Goal: Complete application form

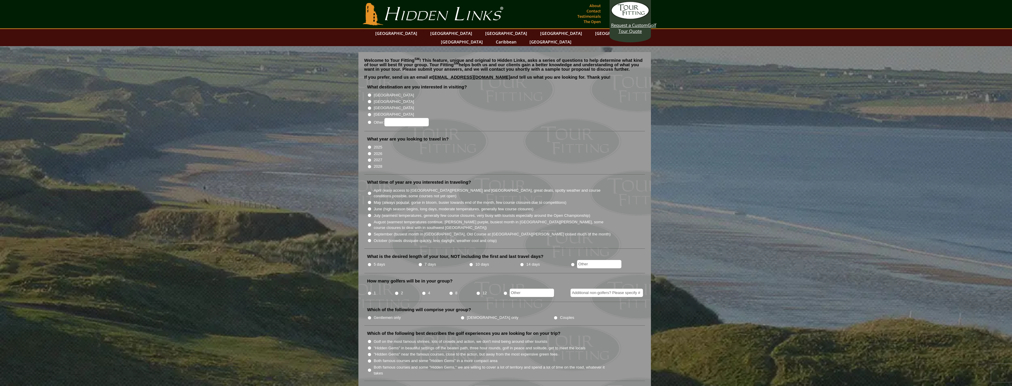
click at [379, 92] on label "[GEOGRAPHIC_DATA]" at bounding box center [394, 95] width 40 height 6
click at [371, 93] on input "[GEOGRAPHIC_DATA]" at bounding box center [370, 95] width 4 height 4
radio input "true"
click at [379, 151] on label "2026" at bounding box center [378, 154] width 9 height 6
click at [371, 152] on input "2026" at bounding box center [370, 154] width 4 height 4
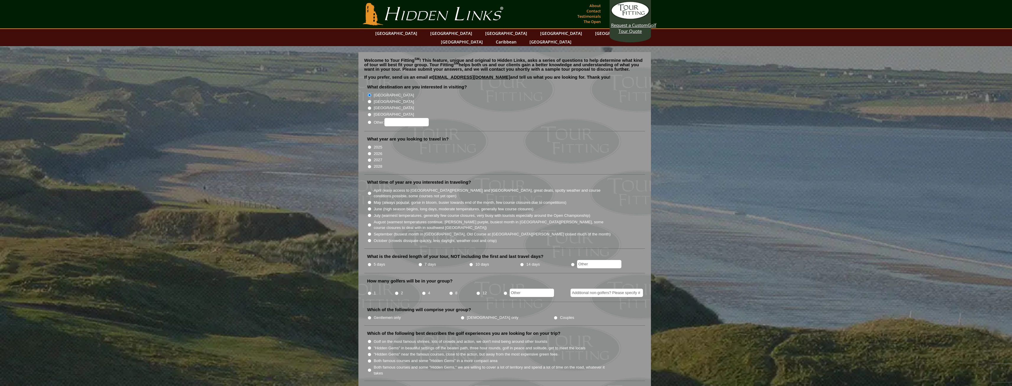
radio input "true"
click at [379, 261] on label "5 days" at bounding box center [380, 264] width 12 height 6
click at [371, 262] on input "5 days" at bounding box center [370, 264] width 4 height 4
radio input "true"
click at [397, 291] on input "2" at bounding box center [397, 293] width 4 height 4
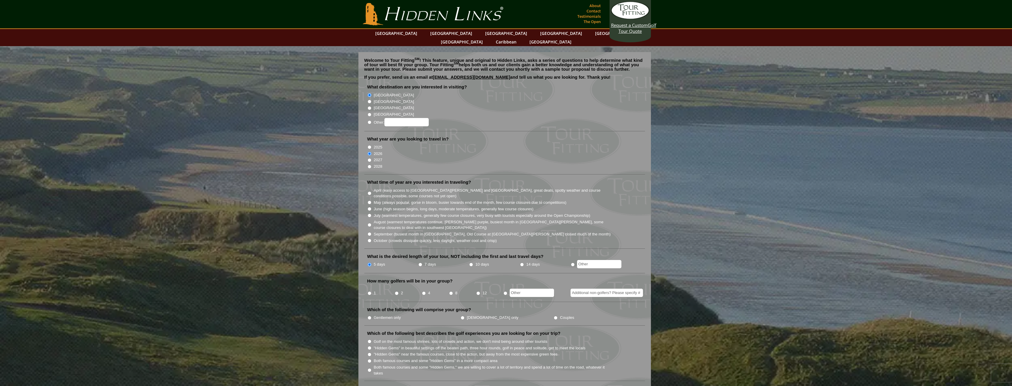
radio input "true"
click at [400, 285] on li "2" at bounding box center [408, 291] width 27 height 12
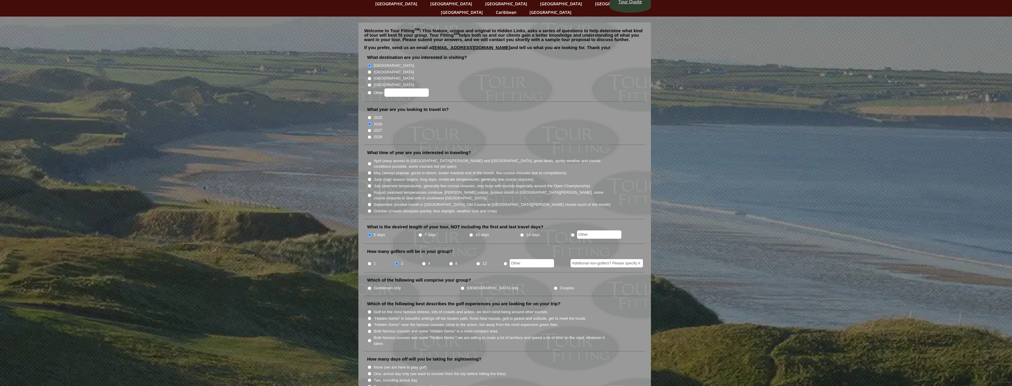
click at [392, 285] on label "Gentlemen only" at bounding box center [387, 288] width 27 height 6
click at [371, 286] on input "Gentlemen only" at bounding box center [370, 288] width 4 height 4
radio input "true"
click at [384, 189] on label "August (warmest temperatures continue, [PERSON_NAME] purple, busiest month in […" at bounding box center [493, 195] width 238 height 12
click at [371, 193] on input "August (warmest temperatures continue, [PERSON_NAME] purple, busiest month in […" at bounding box center [370, 195] width 4 height 4
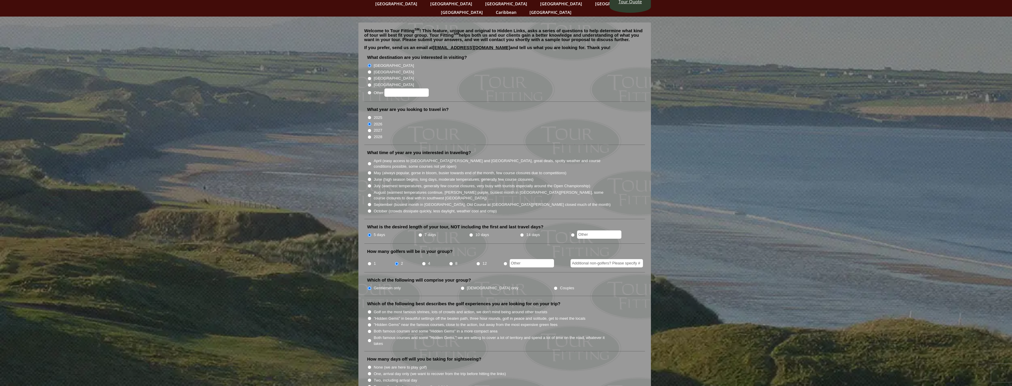
radio input "true"
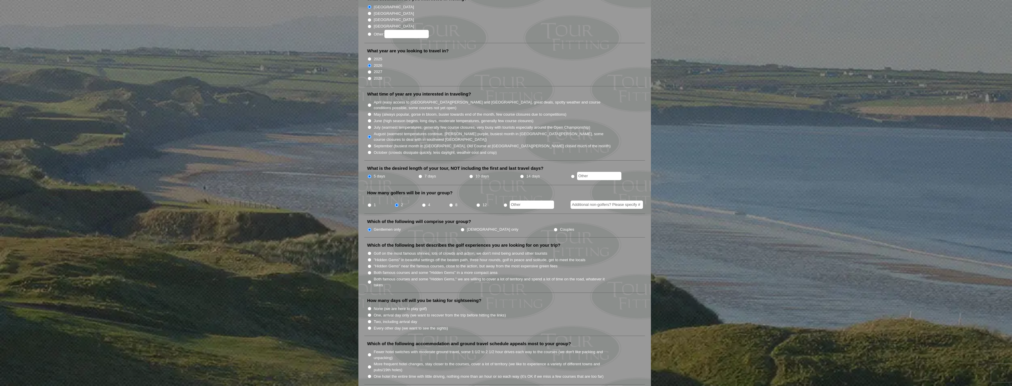
scroll to position [89, 0]
click at [406, 269] on label "Both famous courses and some "Hidden Gems" in a more compact area" at bounding box center [436, 272] width 124 height 6
click at [371, 270] on input "Both famous courses and some "Hidden Gems" in a more compact area" at bounding box center [370, 272] width 4 height 4
radio input "true"
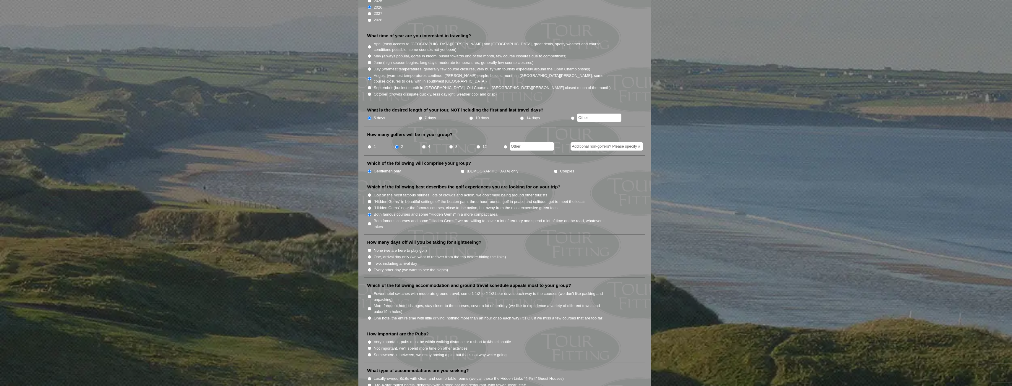
scroll to position [148, 0]
click at [388, 216] on label "Both famous courses and some "Hidden Gems," we are willing to cover a lot of te…" at bounding box center [493, 222] width 238 height 12
click at [371, 220] on input "Both famous courses and some "Hidden Gems," we are willing to cover a lot of te…" at bounding box center [370, 222] width 4 height 4
radio input "true"
click at [396, 246] on label "None (we are here to play golf)" at bounding box center [400, 249] width 53 height 6
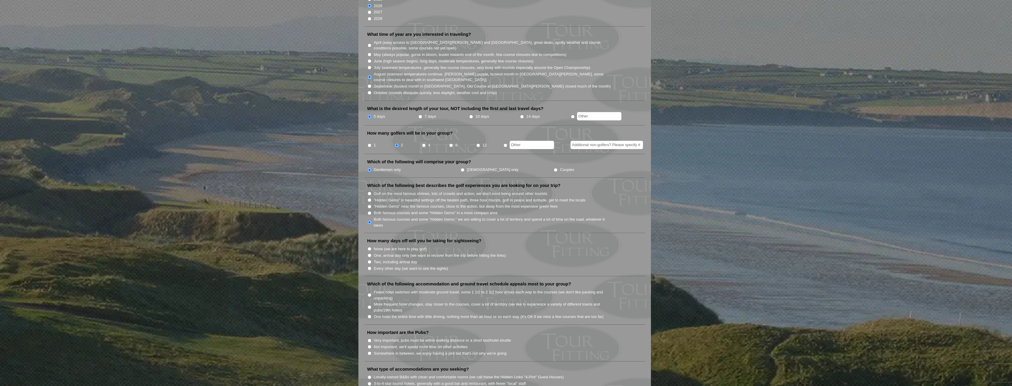
click at [371, 247] on input "None (we are here to play golf)" at bounding box center [370, 249] width 4 height 4
radio input "true"
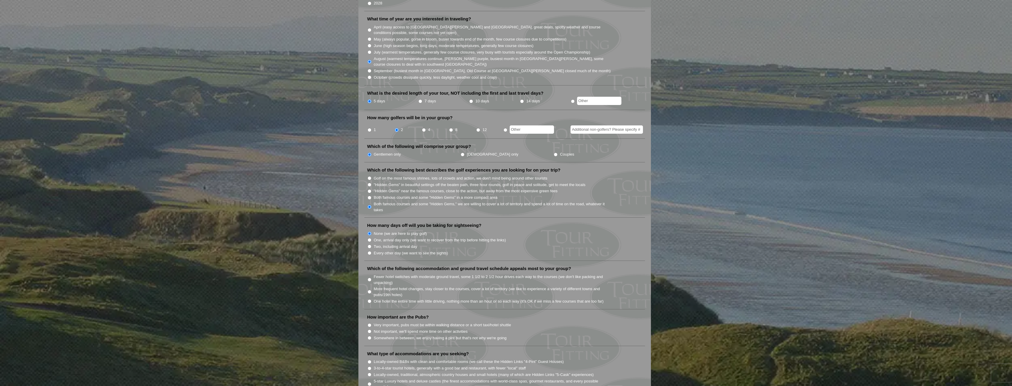
scroll to position [177, 0]
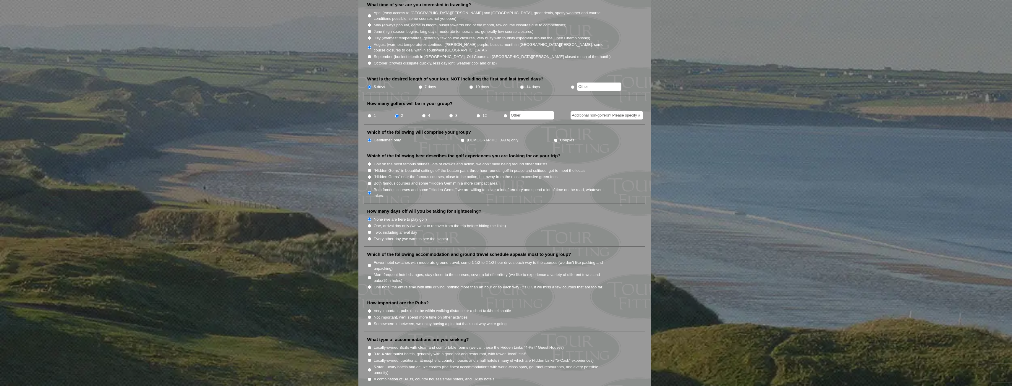
click at [429, 272] on label "More frequent hotel changes, stay closer to the courses, cover a lot of territo…" at bounding box center [493, 278] width 238 height 12
click at [371, 275] on input "More frequent hotel changes, stay closer to the courses, cover a lot of territo…" at bounding box center [370, 277] width 4 height 4
radio input "true"
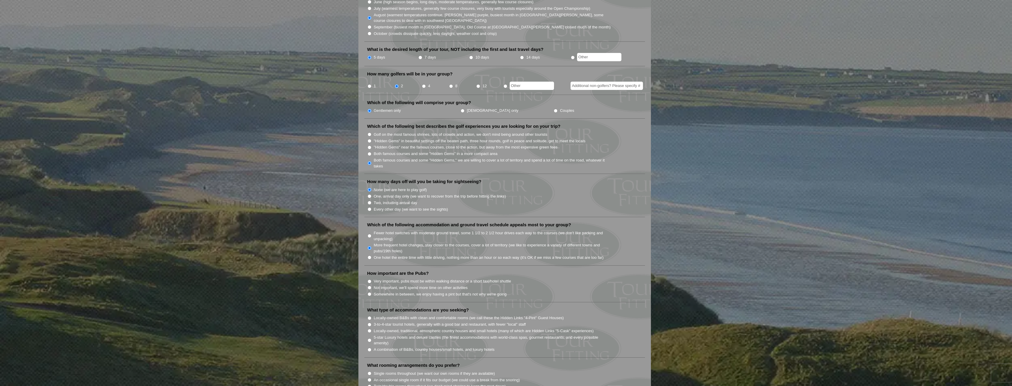
scroll to position [236, 0]
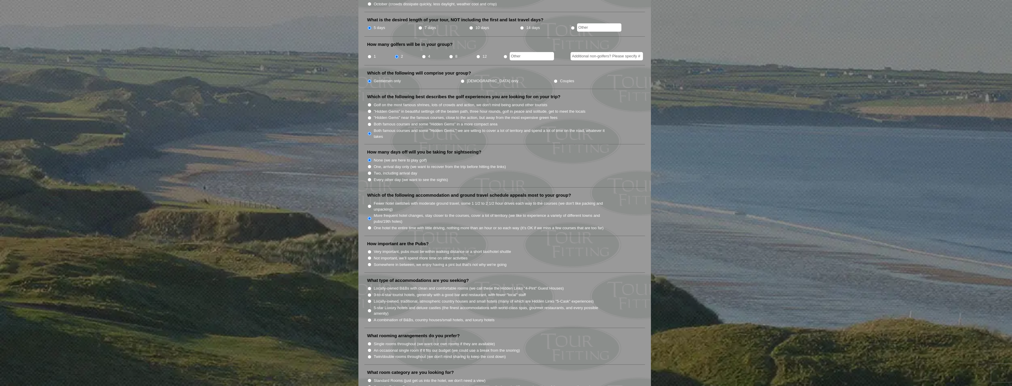
click at [392, 255] on label "Not important, we'll spend more time on other activities" at bounding box center [421, 258] width 94 height 6
click at [371, 256] on input "Not important, we'll spend more time on other activities" at bounding box center [370, 258] width 4 height 4
radio input "true"
click at [403, 262] on label "Somewhere in between, we enjoy having a pint but that's not why we're going" at bounding box center [440, 265] width 133 height 6
click at [371, 262] on input "Somewhere in between, we enjoy having a pint but that's not why we're going" at bounding box center [370, 264] width 4 height 4
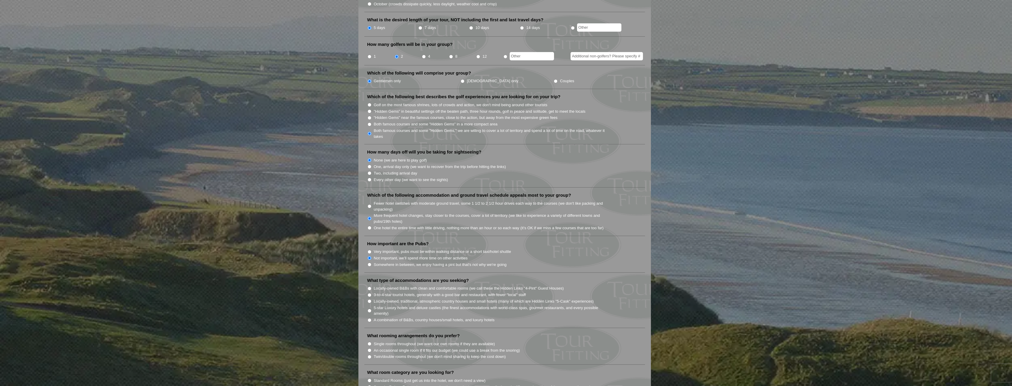
radio input "true"
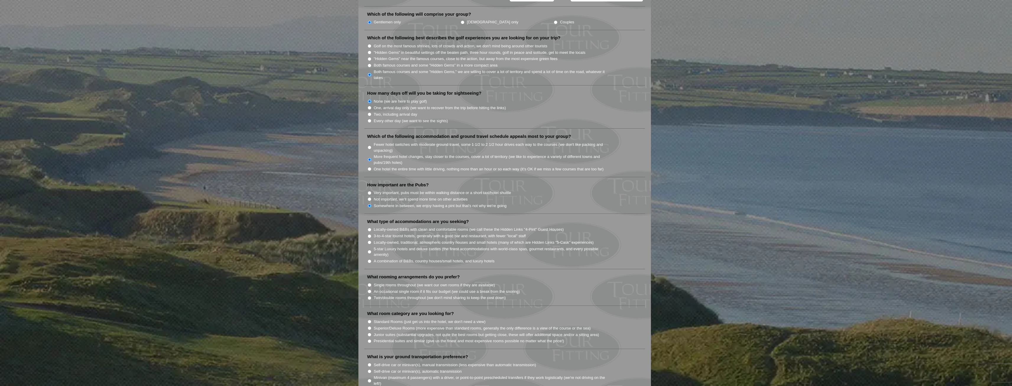
scroll to position [296, 0]
click at [407, 258] on label "A combination of B&Bs, country houses/small hotels, and luxury hotels" at bounding box center [434, 261] width 121 height 6
click at [371, 259] on input "A combination of B&Bs, country houses/small hotels, and luxury hotels" at bounding box center [370, 261] width 4 height 4
radio input "true"
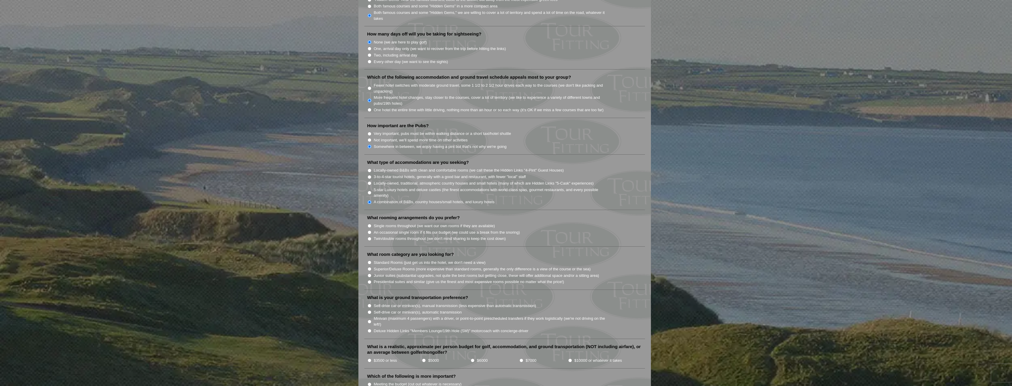
scroll to position [355, 0]
click at [417, 235] on label "Twin/double rooms throughout (we don't mind sharing to keep the cost down)" at bounding box center [440, 238] width 132 height 6
click at [371, 236] on input "Twin/double rooms throughout (we don't mind sharing to keep the cost down)" at bounding box center [370, 238] width 4 height 4
radio input "true"
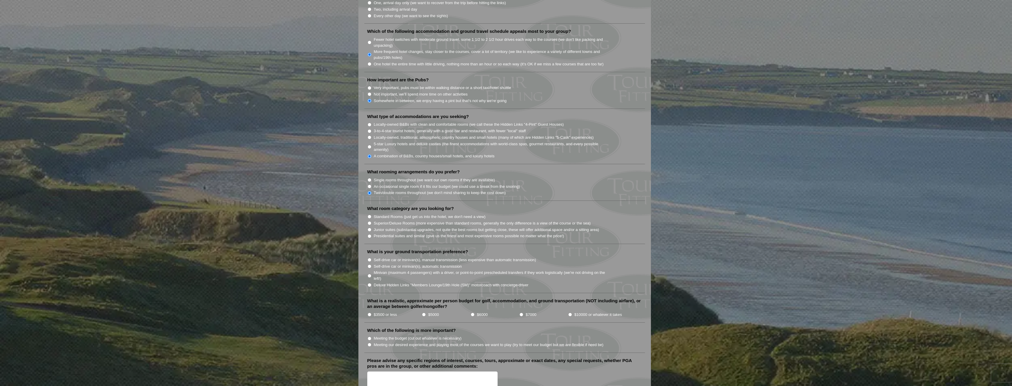
scroll to position [414, 0]
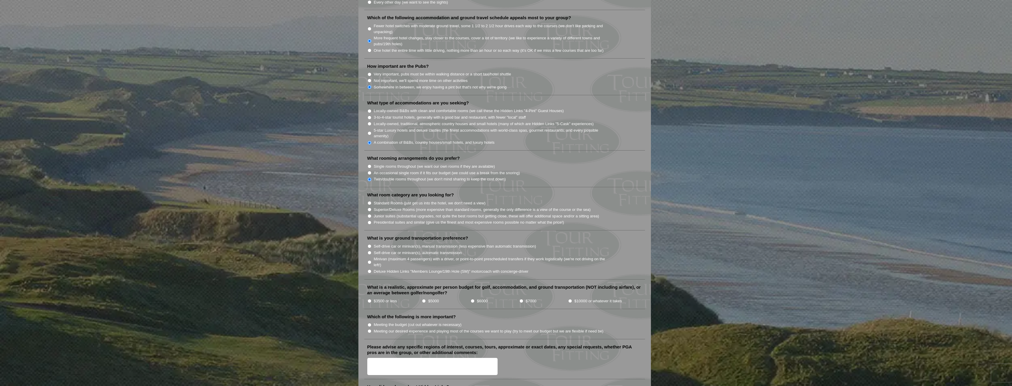
click at [421, 207] on label "Superior/Deluxe Rooms (more expensive than standard rooms, generally the only d…" at bounding box center [482, 210] width 217 height 6
click at [371, 207] on input "Superior/Deluxe Rooms (more expensive than standard rooms, generally the only d…" at bounding box center [370, 209] width 4 height 4
radio input "true"
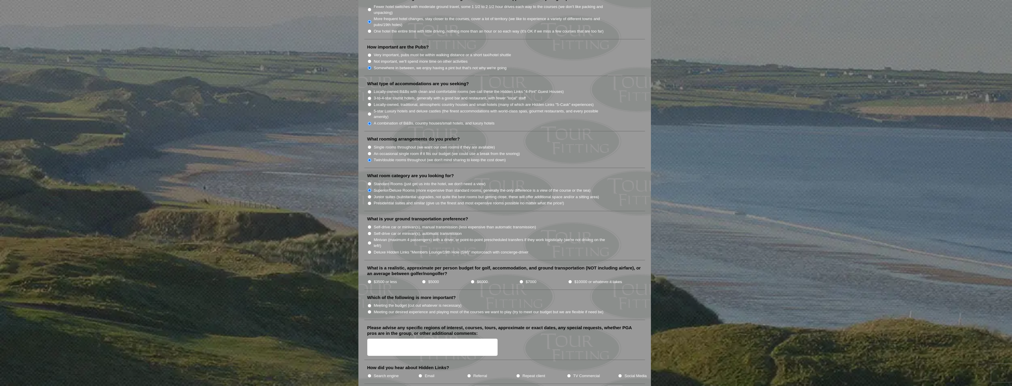
scroll to position [443, 0]
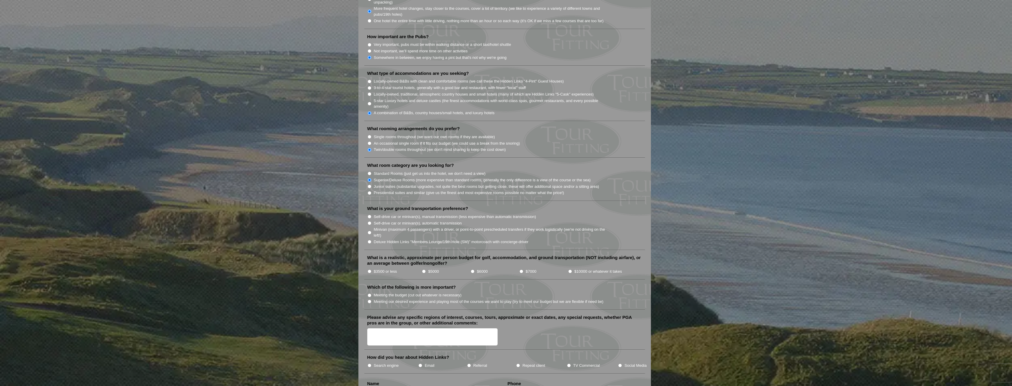
click at [415, 226] on label "Minivan (maximum 4 passengers) with a driver, or point-to-point prescheduled tr…" at bounding box center [493, 232] width 238 height 12
click at [371, 231] on input "Minivan (maximum 4 passengers) with a driver, or point-to-point prescheduled tr…" at bounding box center [370, 233] width 4 height 4
radio input "true"
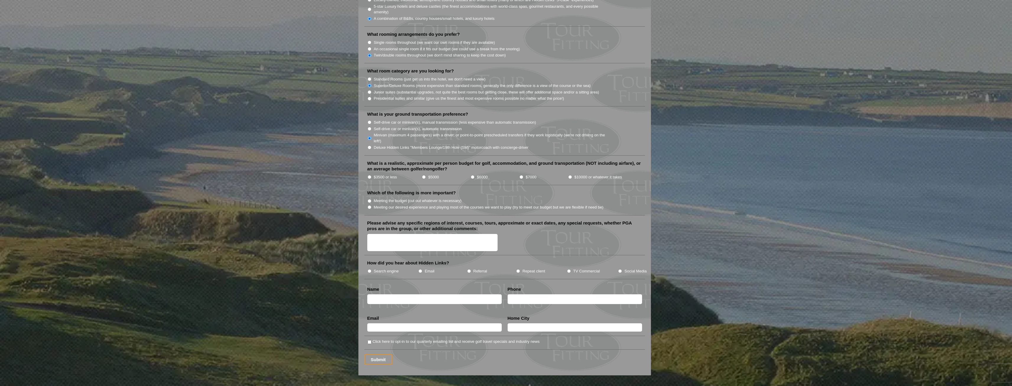
scroll to position [532, 0]
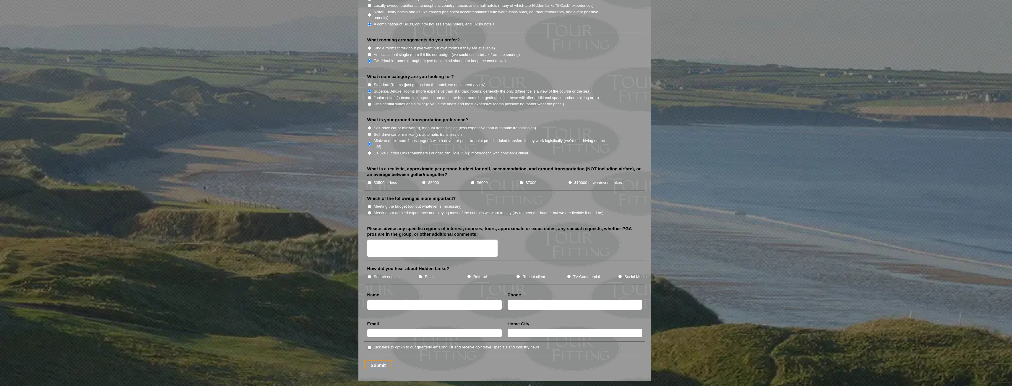
click at [404, 210] on label "Meeting our desired experience and playing most of the courses we want to play …" at bounding box center [489, 213] width 230 height 6
click at [371, 211] on input "Meeting our desired experience and playing most of the courses we want to play …" at bounding box center [370, 213] width 4 height 4
radio input "true"
click at [389, 180] on label "$3500 or less" at bounding box center [385, 183] width 23 height 6
click at [371, 181] on input "$3500 or less" at bounding box center [370, 183] width 4 height 4
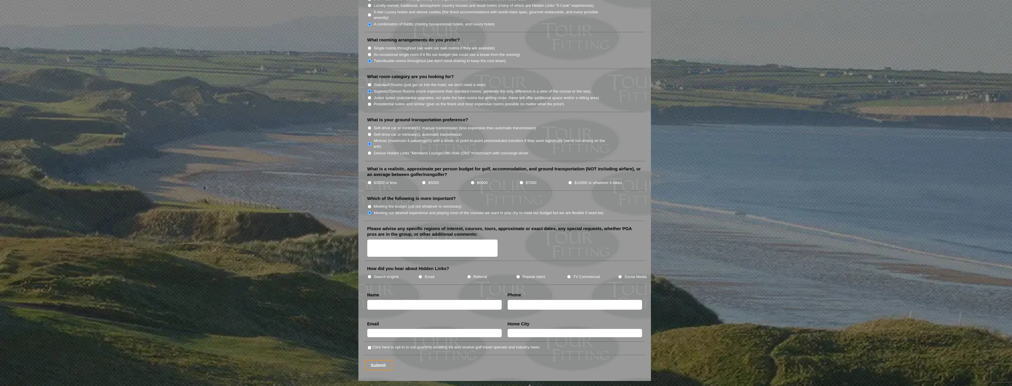
radio input "true"
